Goal: Task Accomplishment & Management: Manage account settings

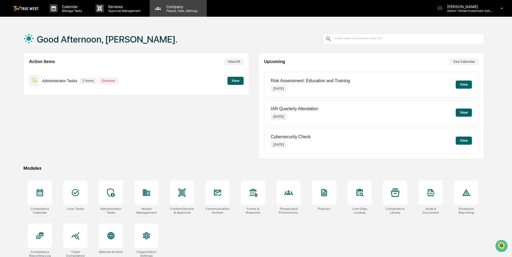
click at [173, 11] on p "People, Data, Settings" at bounding box center [181, 11] width 38 height 4
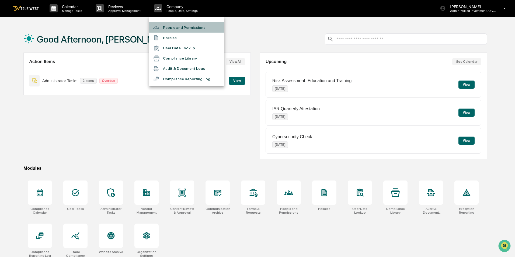
click at [173, 25] on li "People and Permissions" at bounding box center [186, 27] width 75 height 10
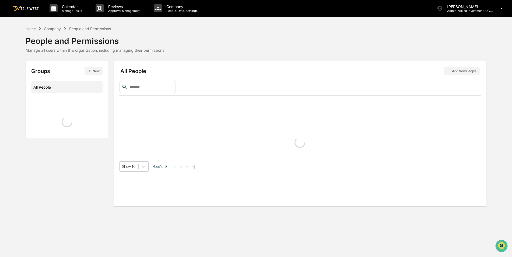
click at [162, 86] on input "text" at bounding box center [151, 86] width 46 height 7
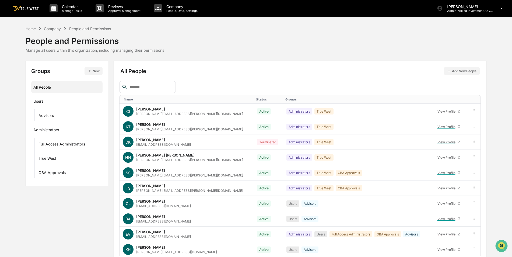
type input "*"
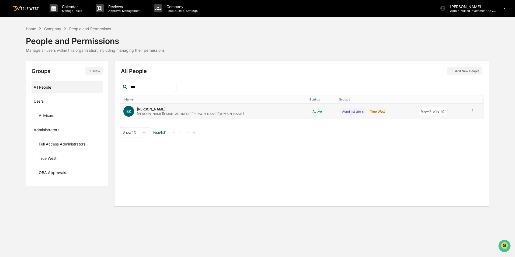
type input "***"
click at [470, 110] on icon at bounding box center [472, 110] width 5 height 5
click at [458, 120] on div "Groups & Permissions" at bounding box center [447, 119] width 45 height 6
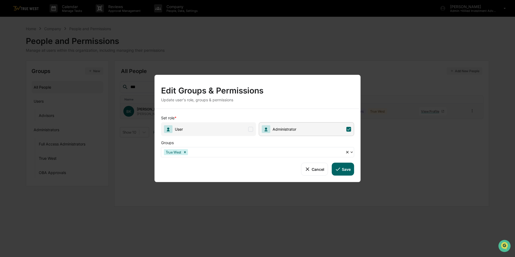
click at [351, 170] on button "Save" at bounding box center [342, 169] width 22 height 13
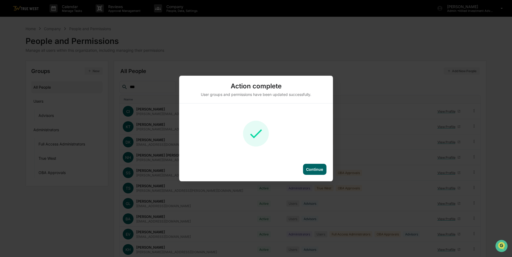
click at [314, 171] on div "Continue" at bounding box center [314, 169] width 17 height 5
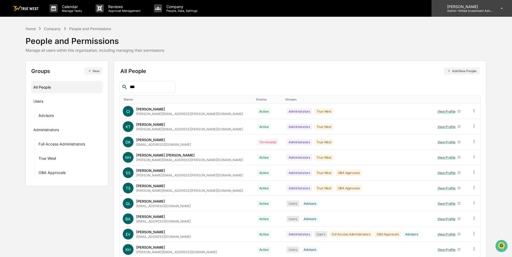
click at [470, 9] on p "Admin • Allied Investment Advisors" at bounding box center [468, 11] width 50 height 4
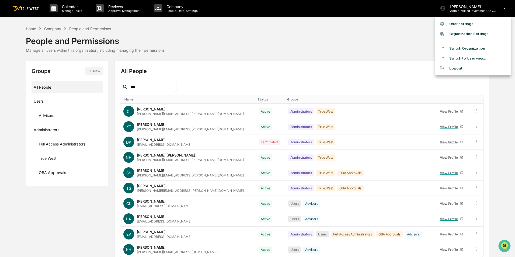
click at [464, 48] on li "Switch Organization" at bounding box center [472, 48] width 75 height 10
